Goal: Task Accomplishment & Management: Manage account settings

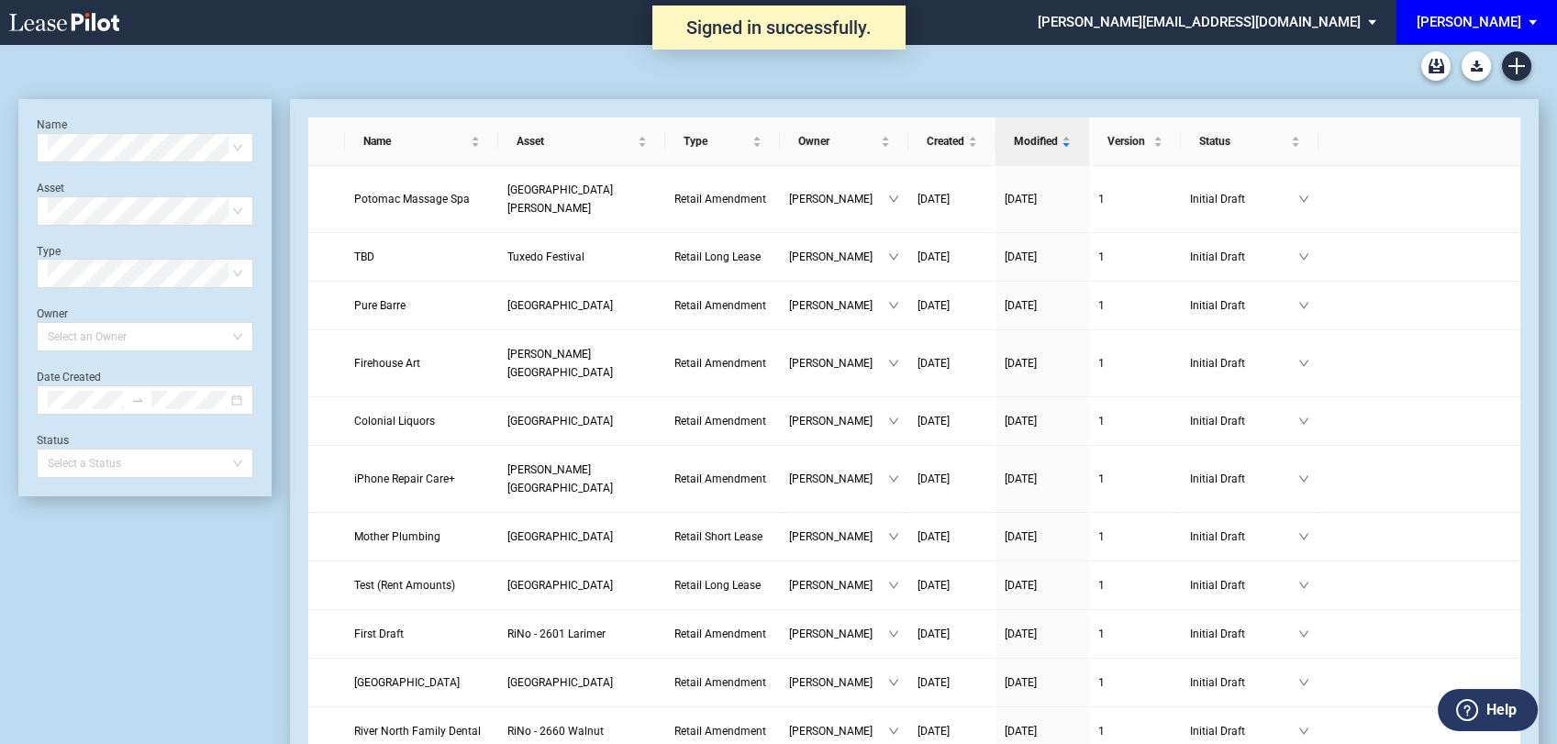
click at [1495, 23] on div "[PERSON_NAME]" at bounding box center [1468, 22] width 105 height 17
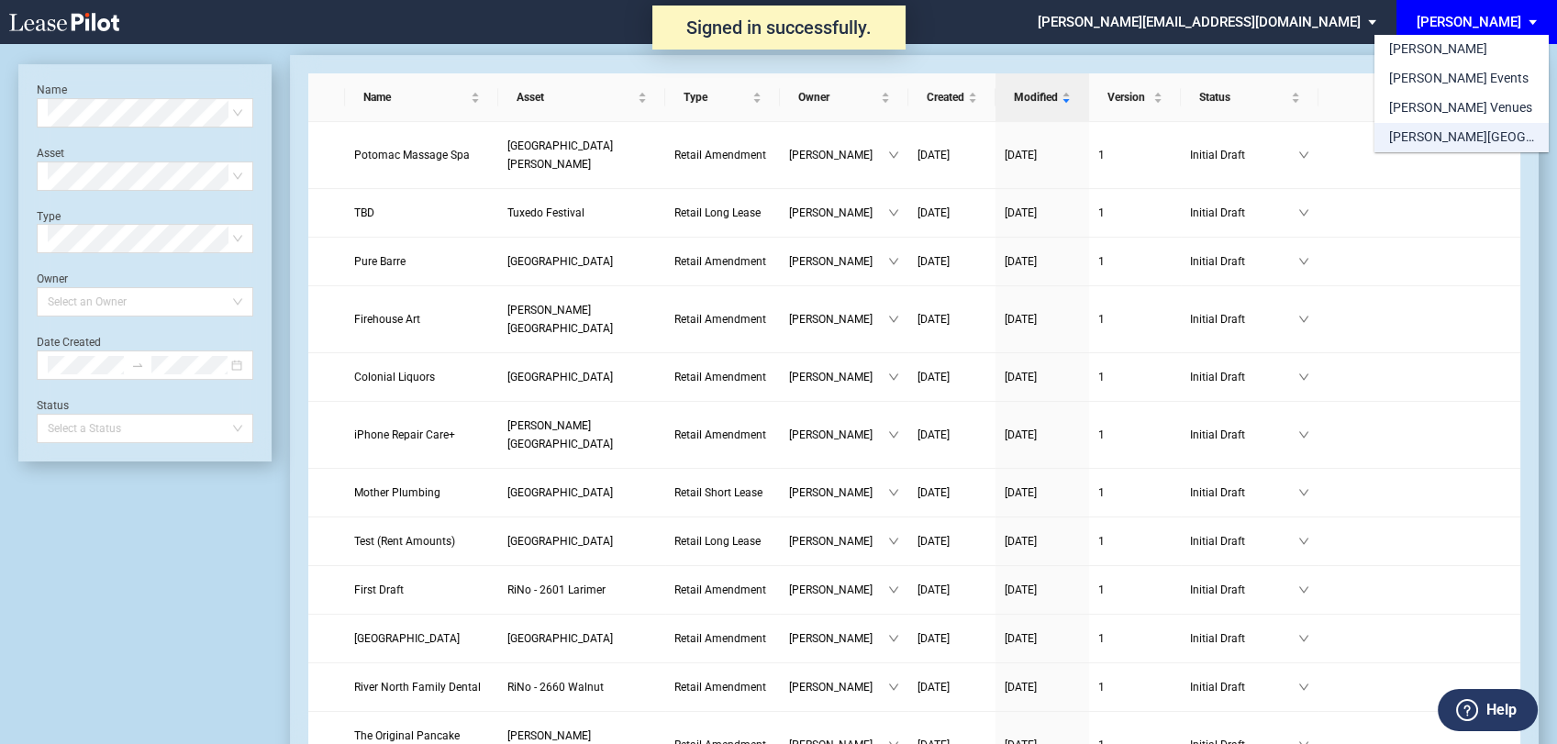
click at [1469, 137] on div "[PERSON_NAME][GEOGRAPHIC_DATA] Consents" at bounding box center [1461, 137] width 145 height 18
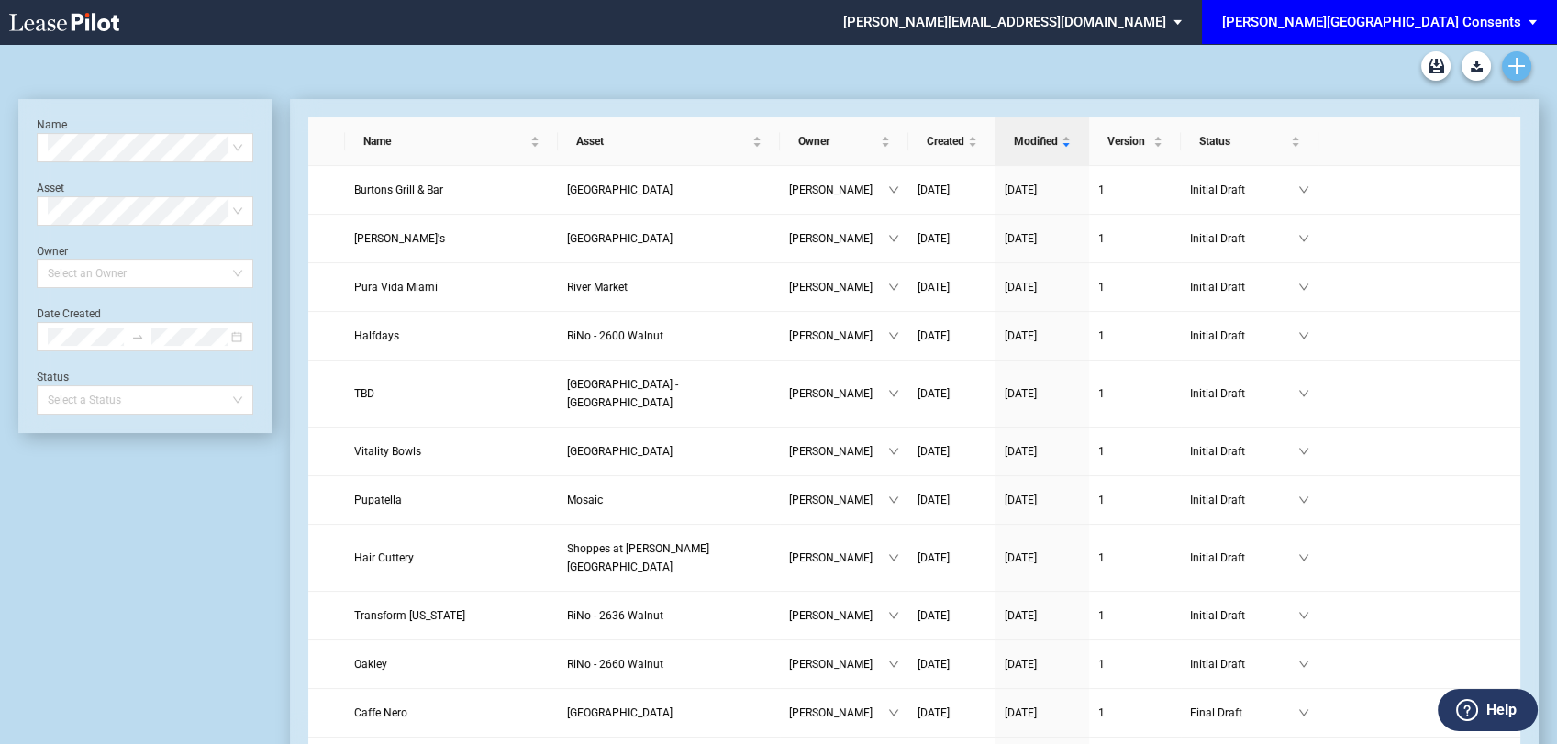
click at [1517, 68] on icon "Create new document" at bounding box center [1516, 66] width 17 height 17
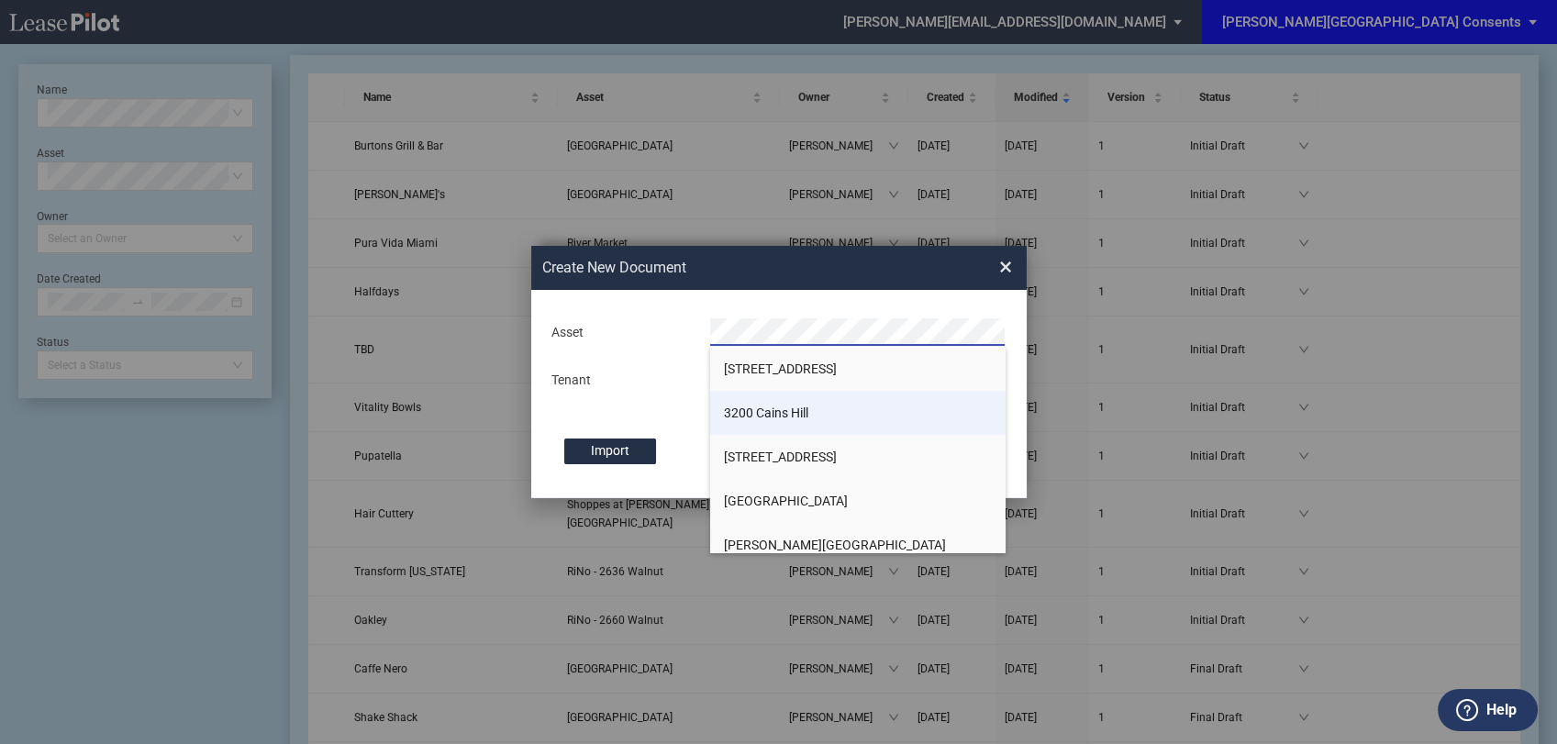
click at [771, 411] on span "3200 Cains Hill" at bounding box center [766, 412] width 84 height 15
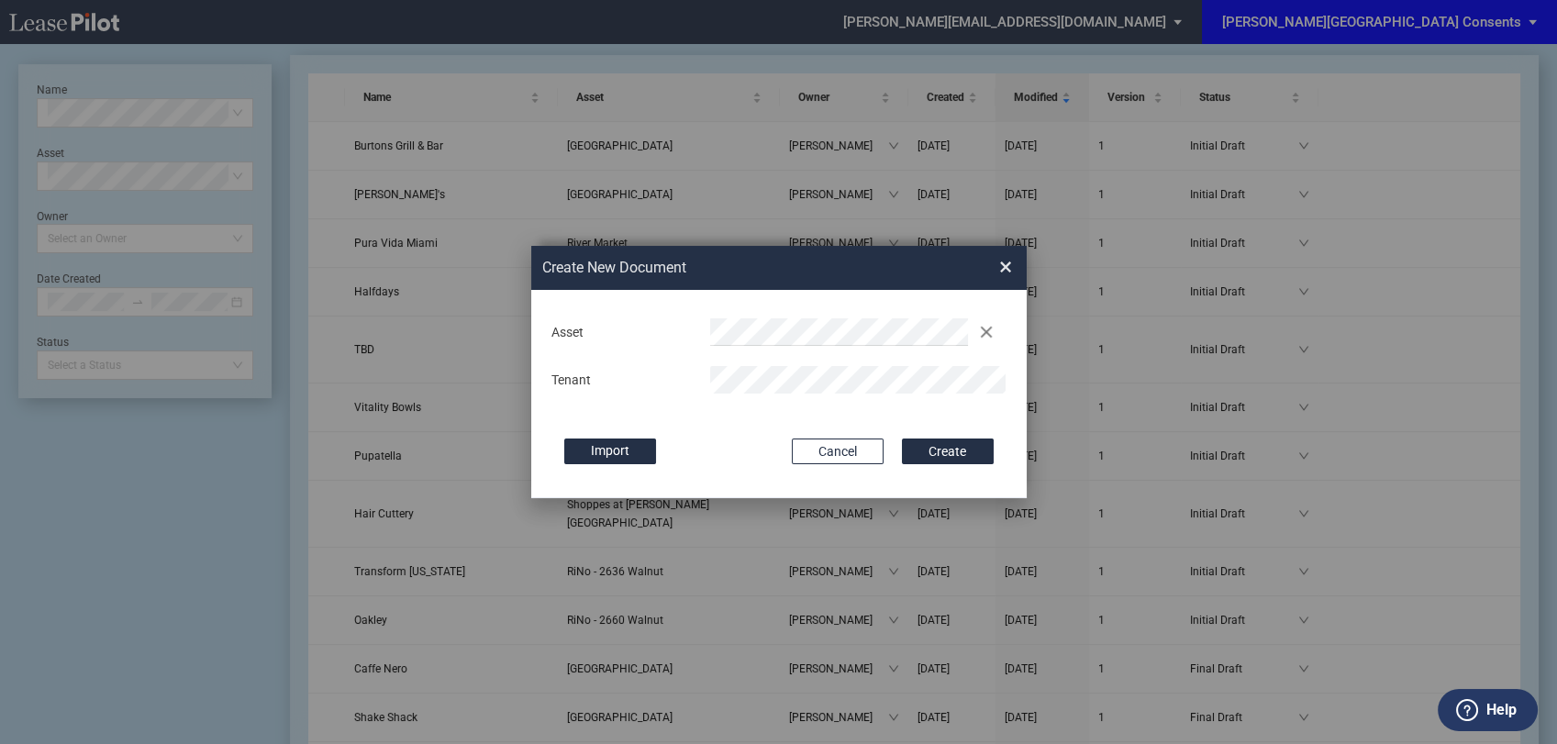
click at [737, 435] on div "Deal Type Retail Deal Type Retail Form Consent To Temporary License Consent To …" at bounding box center [778, 394] width 495 height 208
click at [964, 456] on button "Create" at bounding box center [948, 451] width 92 height 26
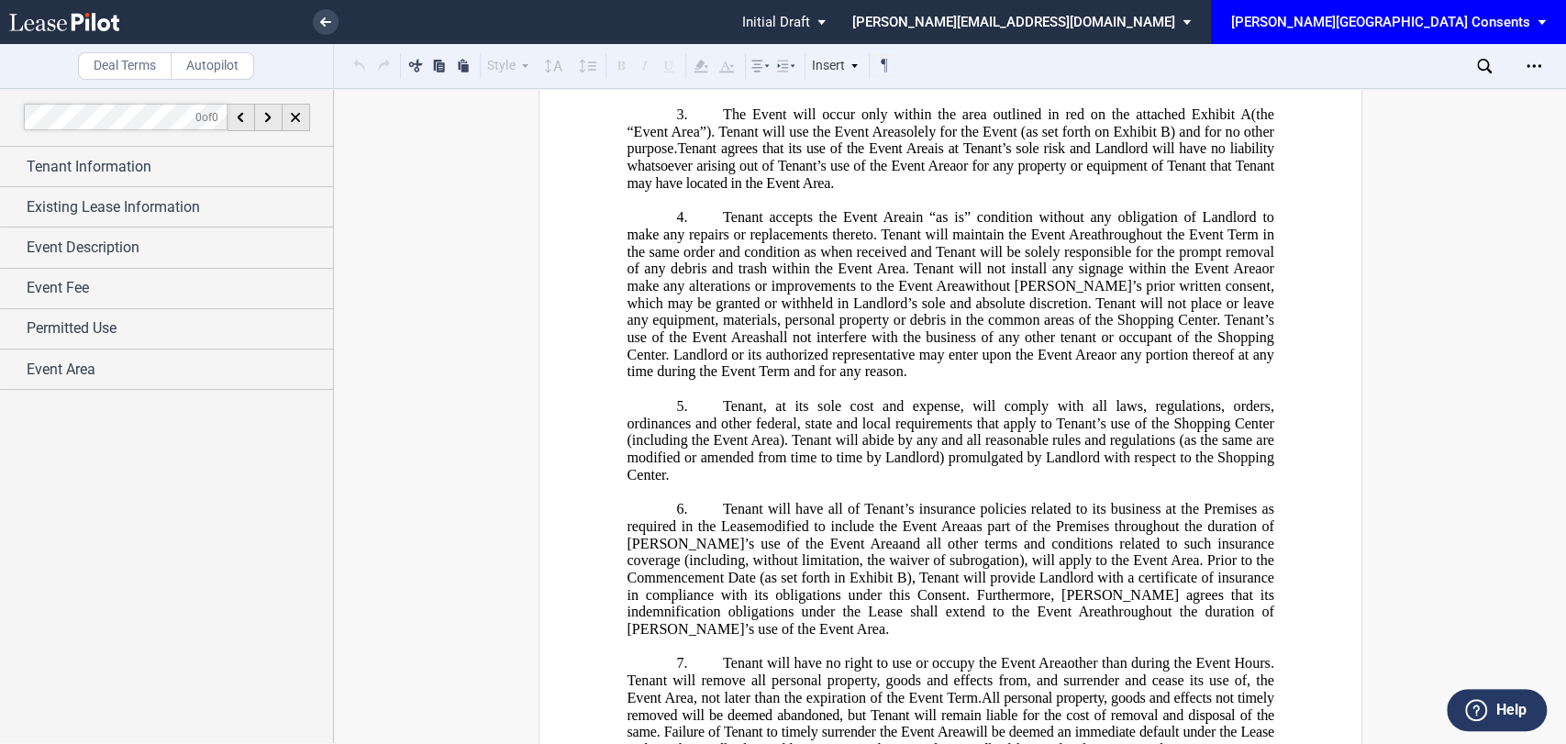
scroll to position [1121, 0]
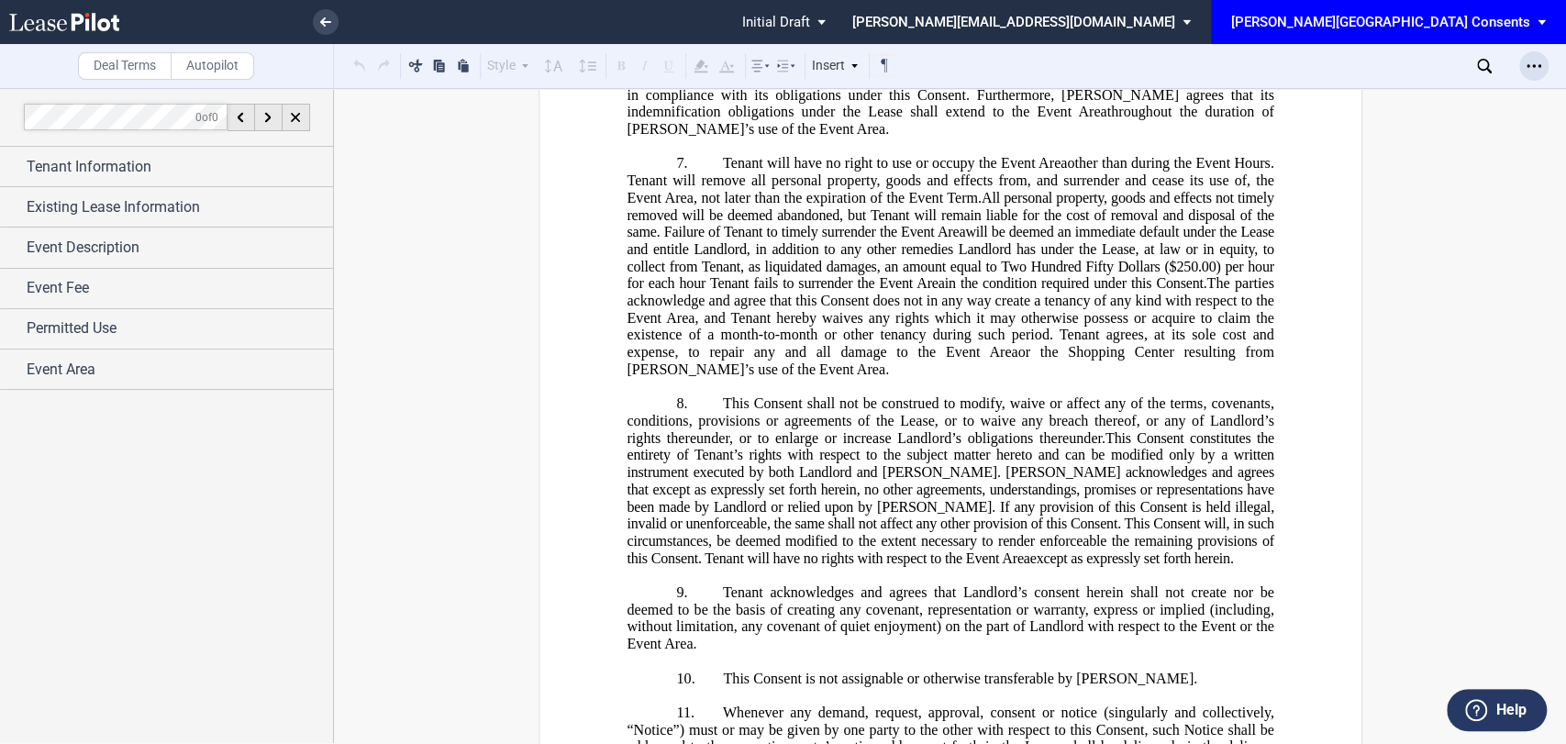
click at [1542, 61] on div "Open Lease options menu" at bounding box center [1533, 65] width 29 height 29
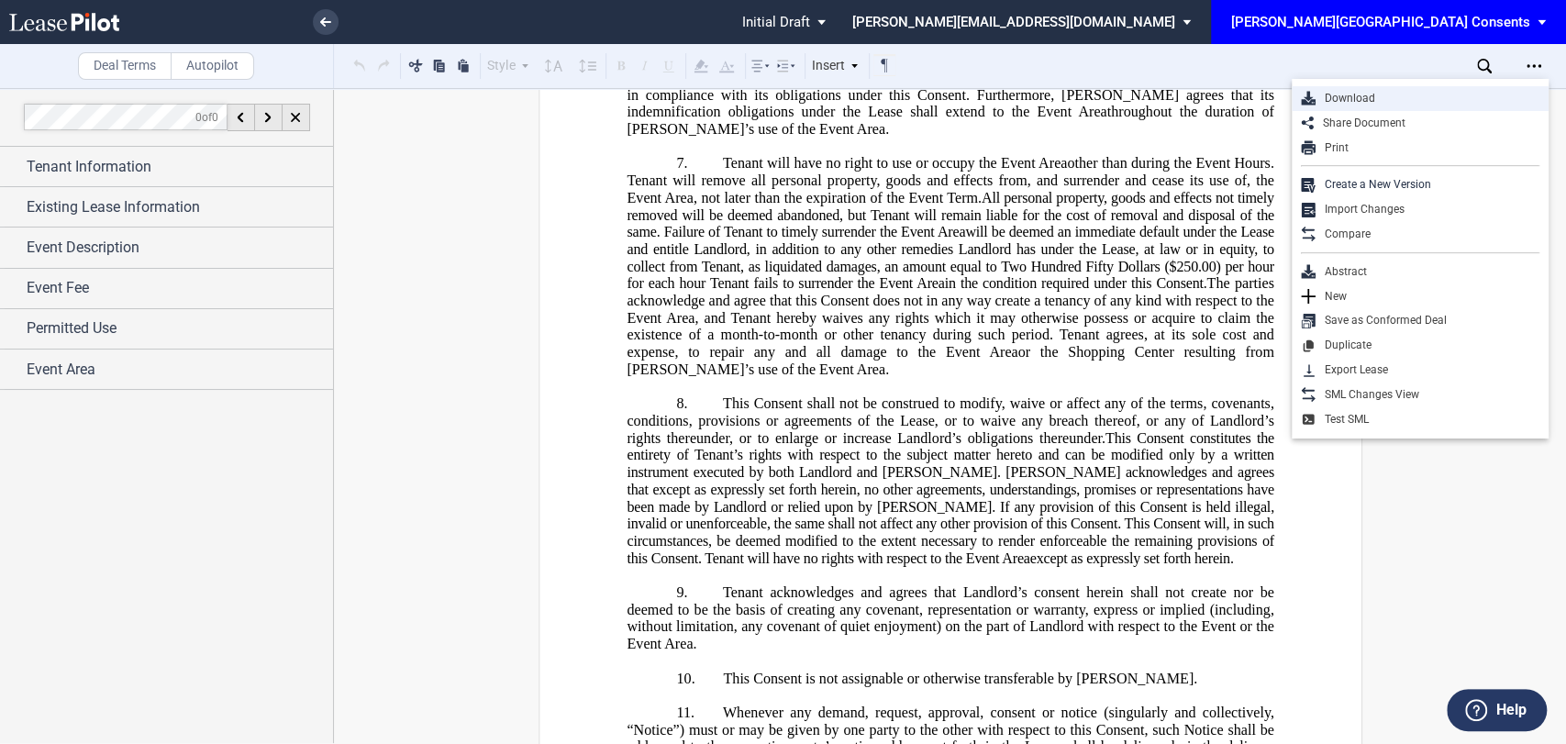
click at [1324, 98] on div "Download" at bounding box center [1427, 99] width 224 height 16
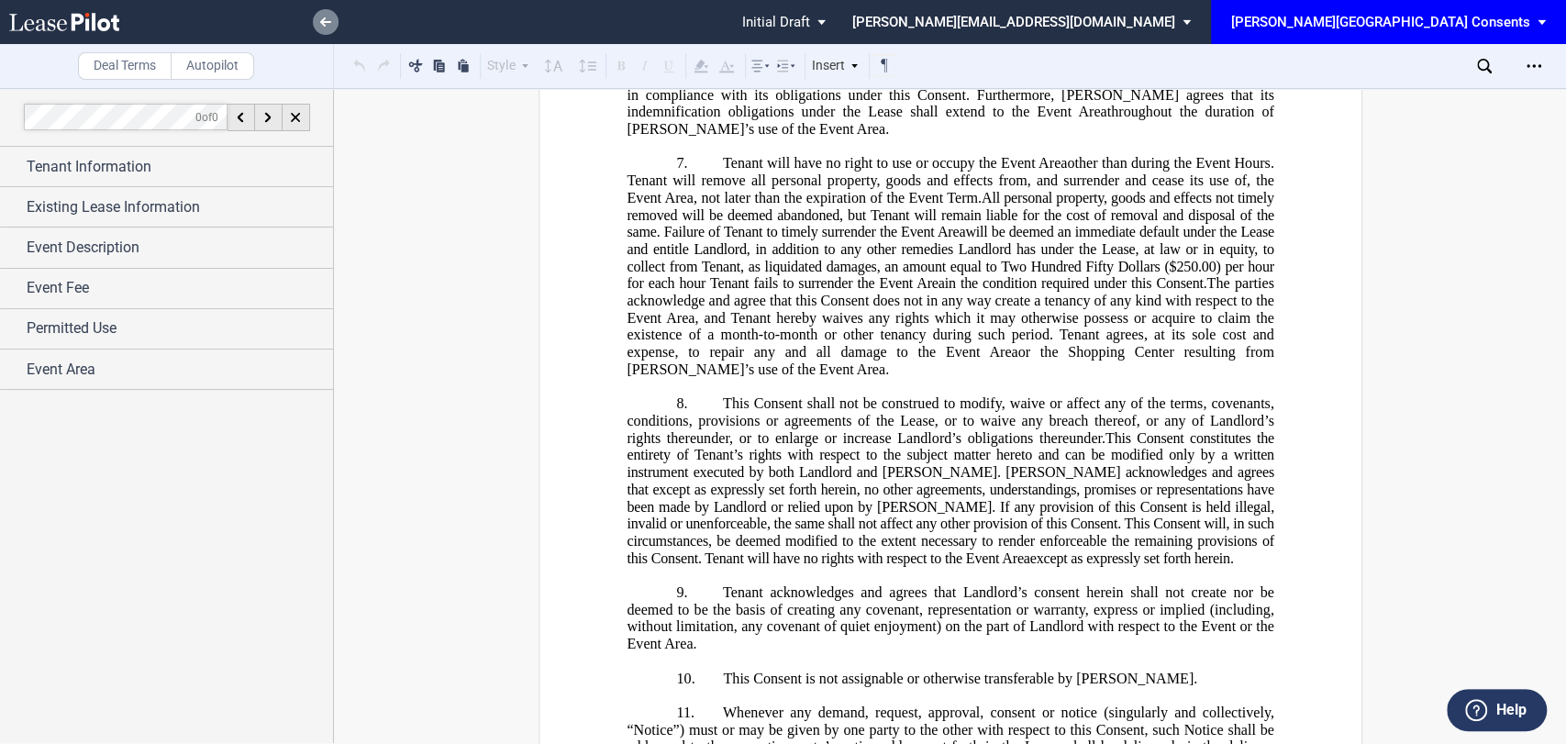
click at [318, 16] on link at bounding box center [326, 22] width 26 height 26
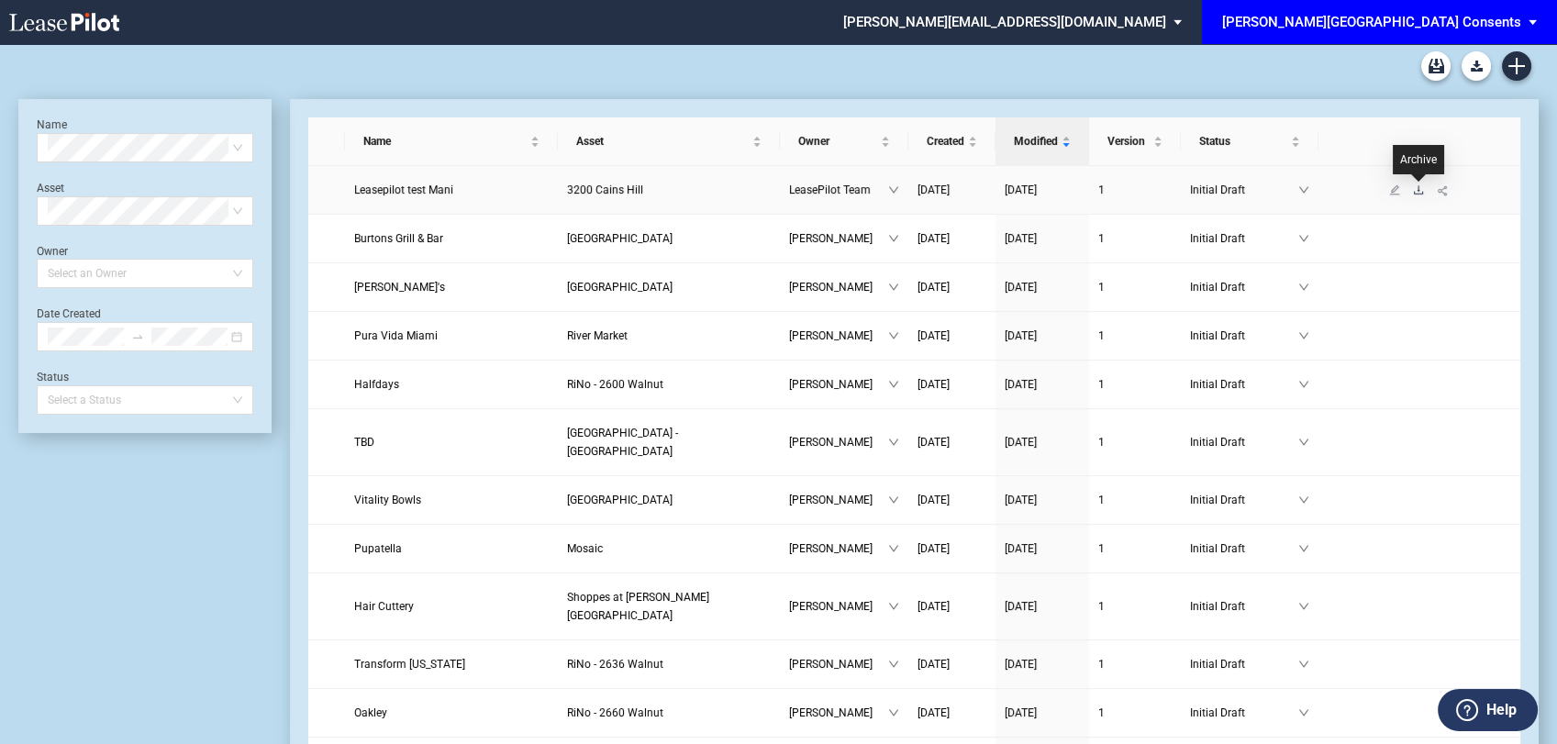
click at [1418, 185] on icon "download" at bounding box center [1418, 189] width 11 height 11
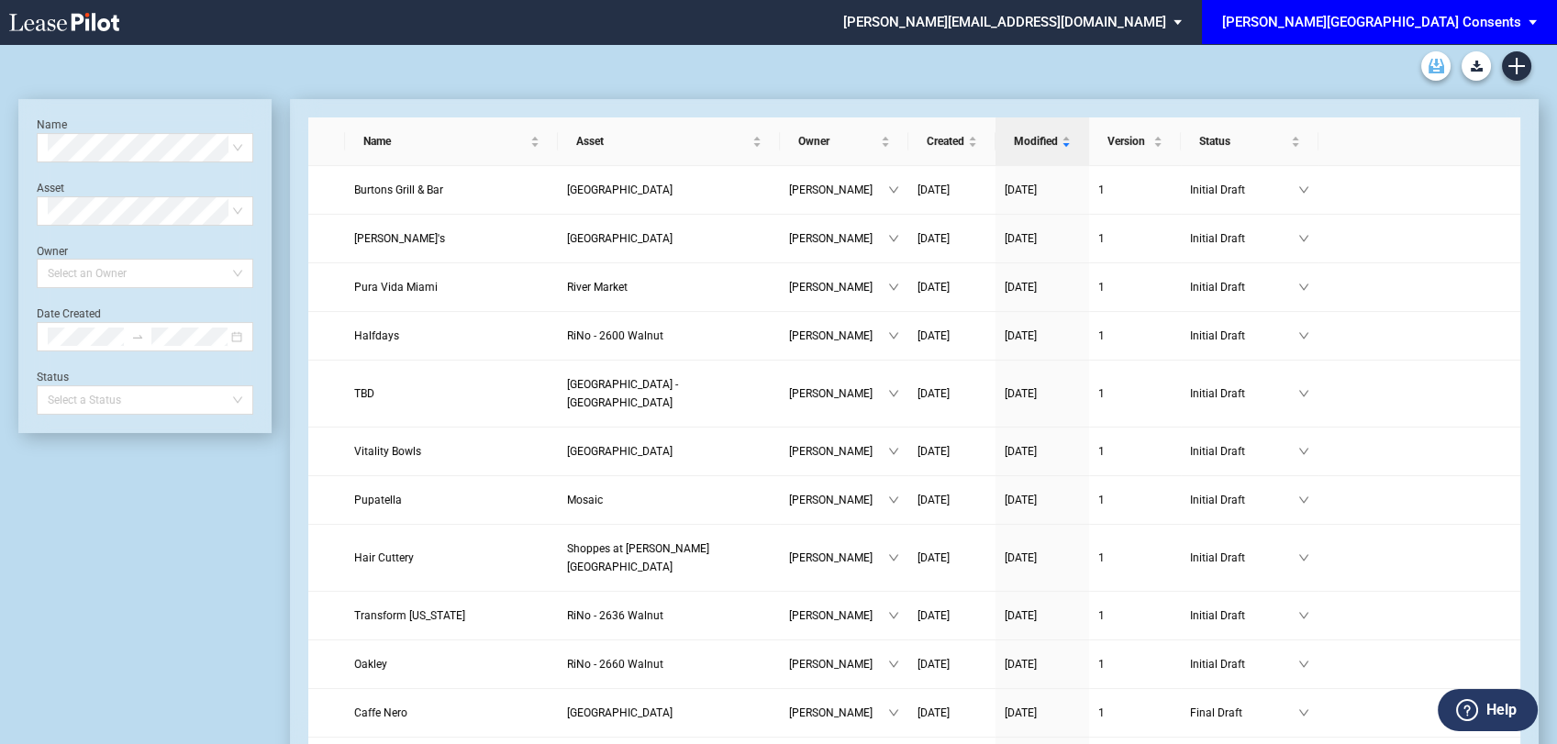
click at [1438, 71] on icon "Archive" at bounding box center [1436, 66] width 16 height 15
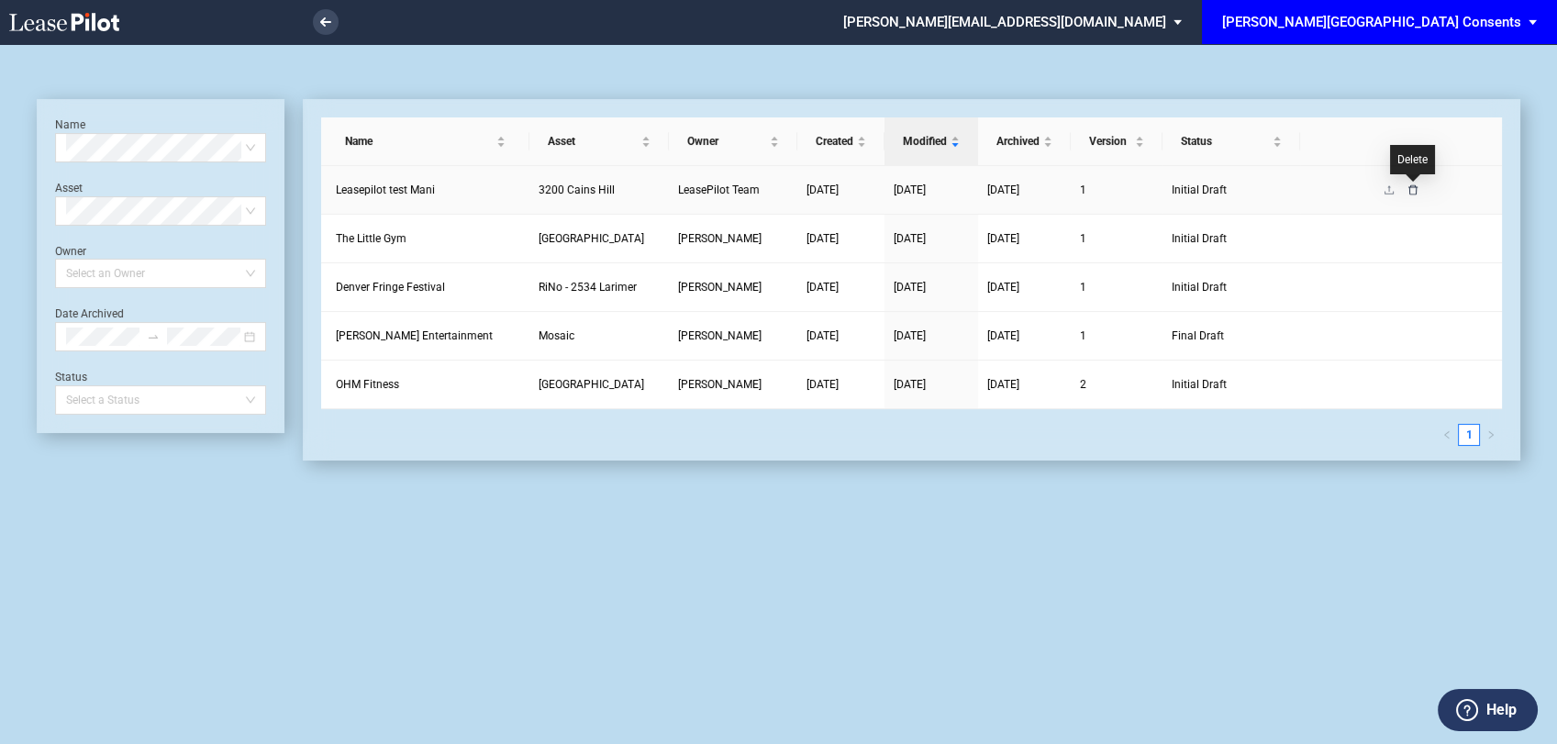
click at [1414, 188] on icon "delete" at bounding box center [1412, 189] width 11 height 11
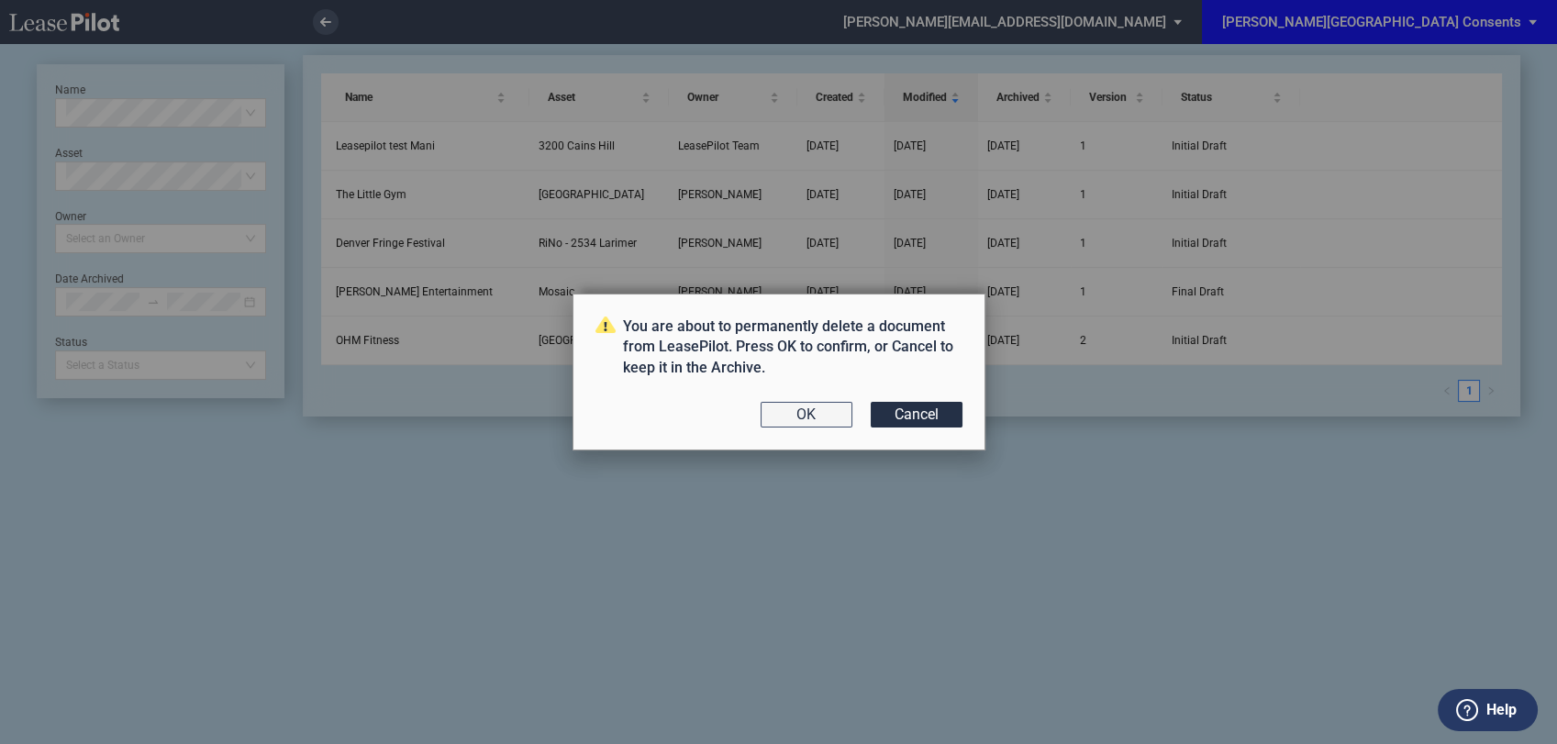
click at [800, 421] on button "OK" at bounding box center [806, 415] width 92 height 26
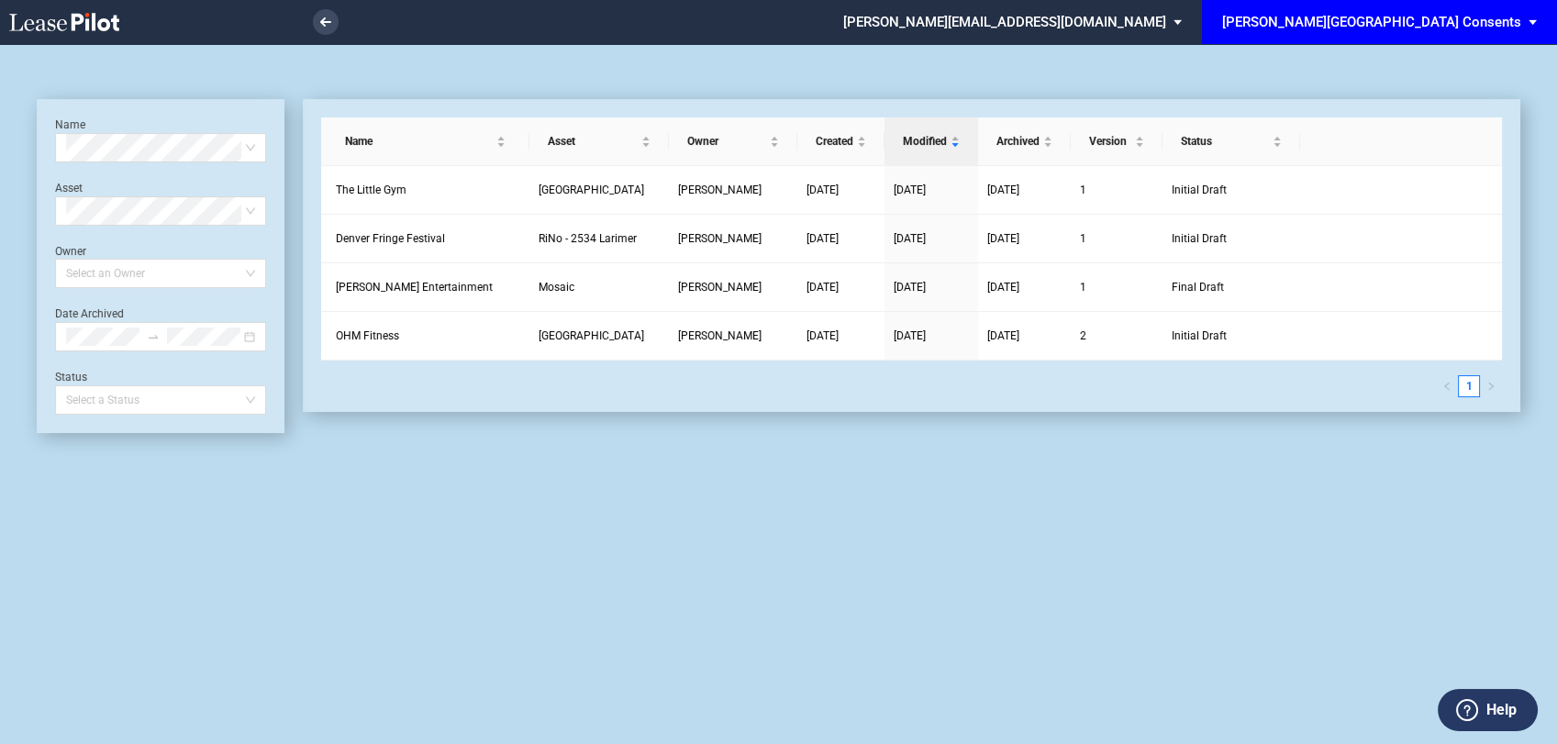
click at [1197, 25] on md-select "[PERSON_NAME][EMAIL_ADDRESS][DOMAIN_NAME] Change Password 2-Factor Authenticati…" at bounding box center [1019, 20] width 356 height 41
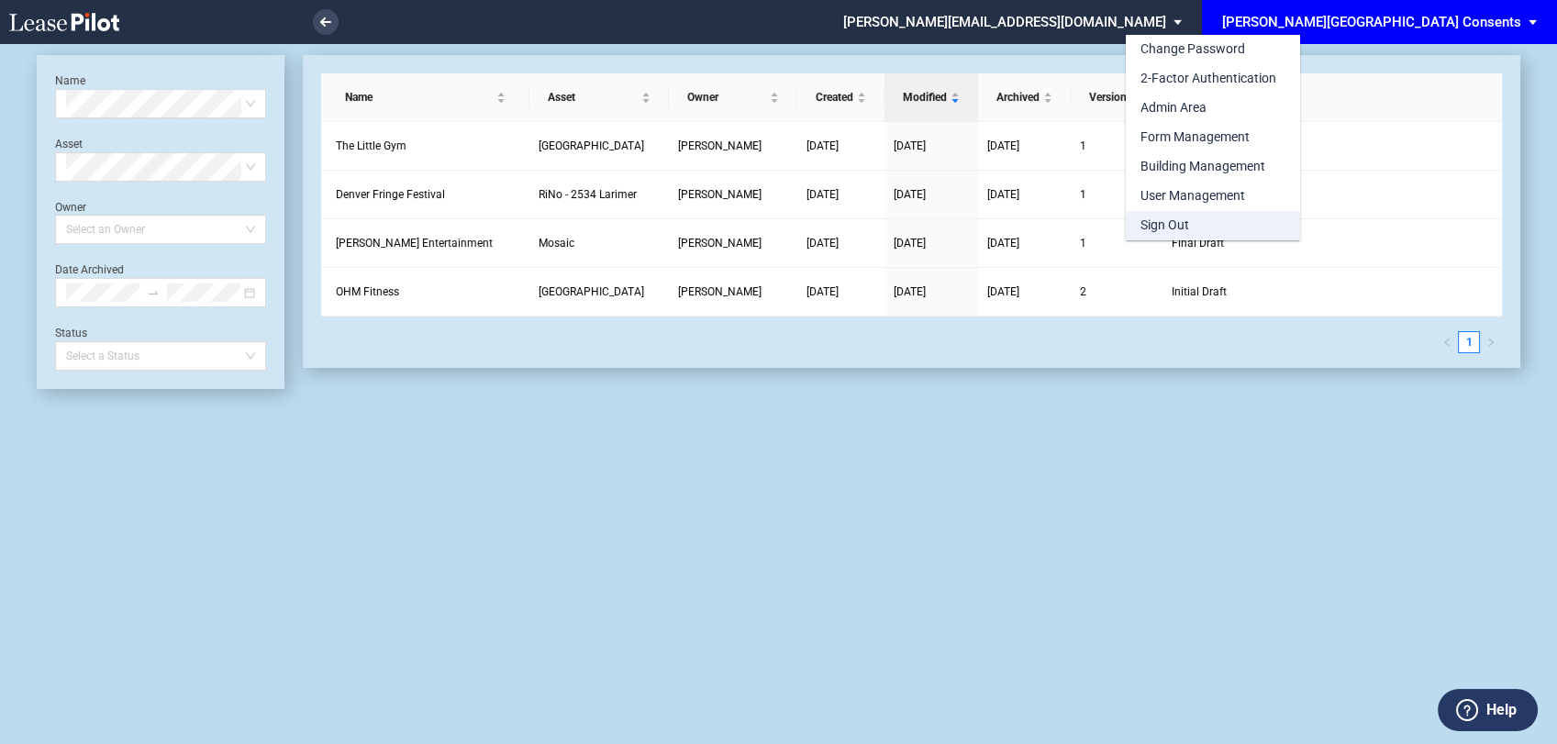
click at [1192, 223] on md-option "Sign Out" at bounding box center [1213, 225] width 174 height 29
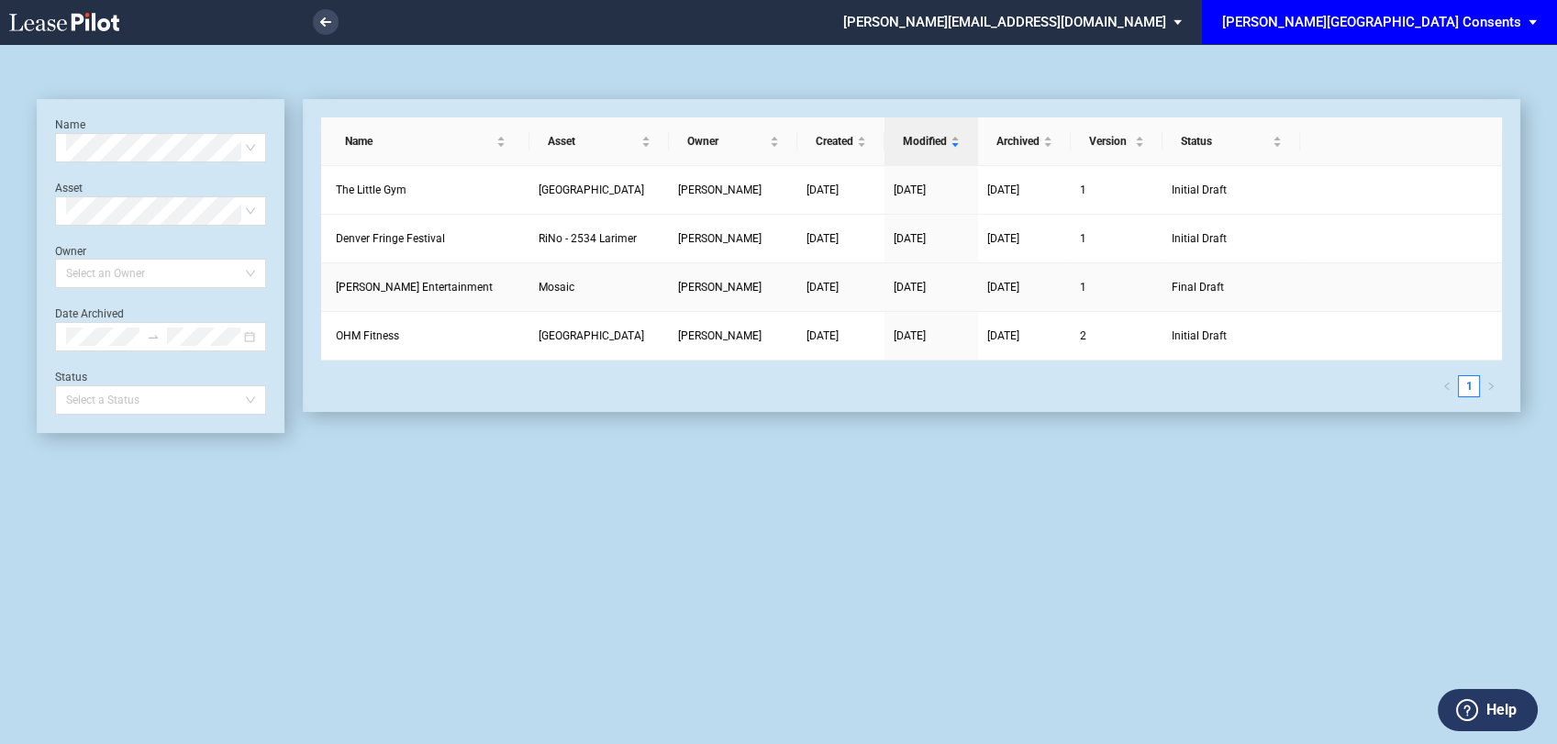
scroll to position [44, 0]
